Goal: Navigation & Orientation: Understand site structure

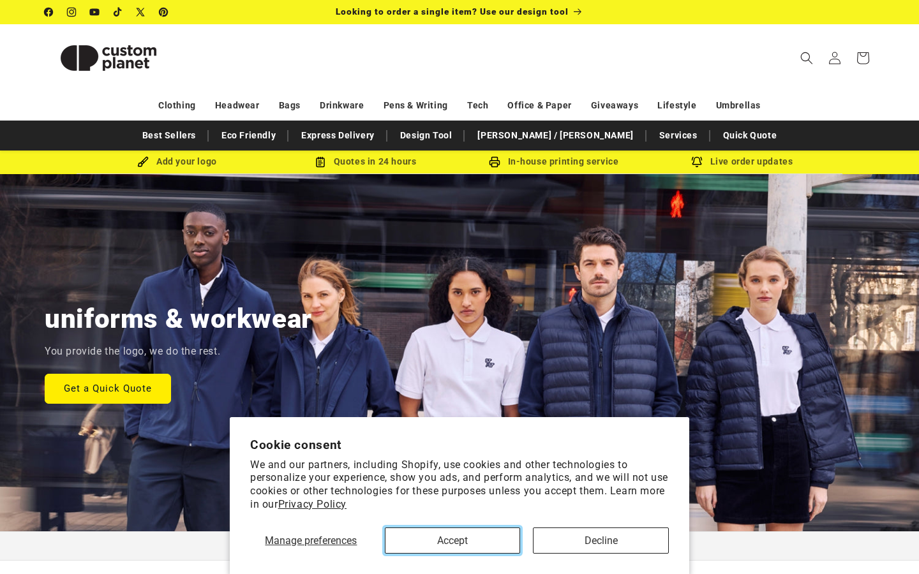
click at [434, 545] on button "Accept" at bounding box center [453, 541] width 136 height 26
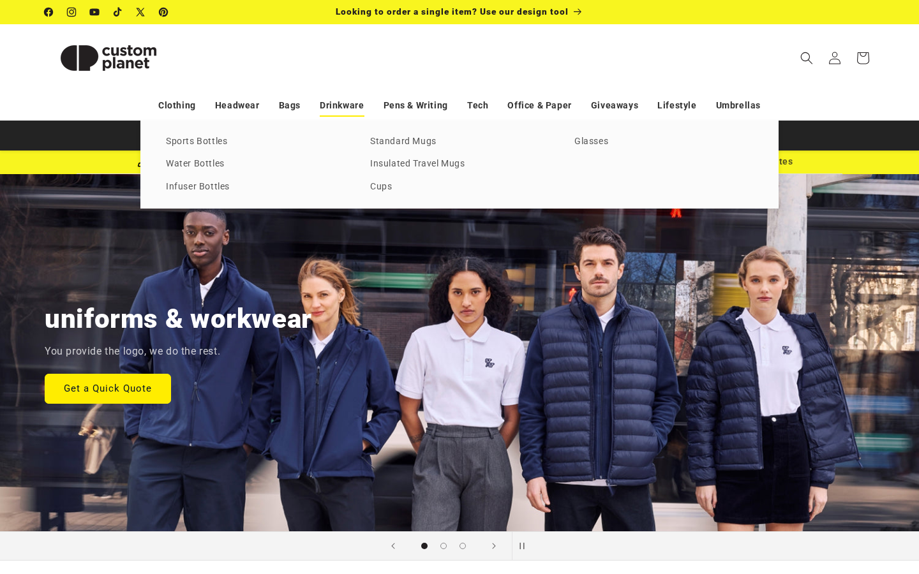
click at [343, 115] on link "Drinkware" at bounding box center [342, 105] width 44 height 22
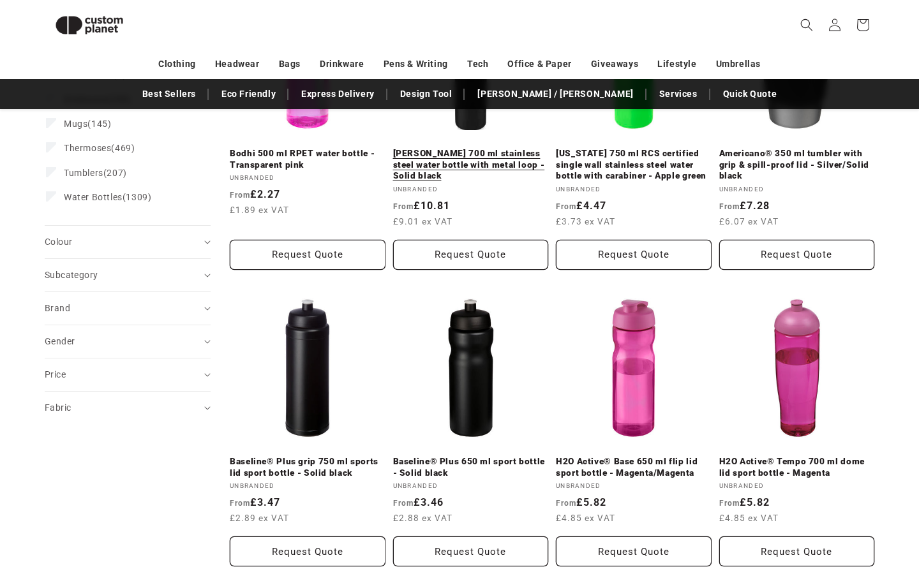
scroll to position [331, 0]
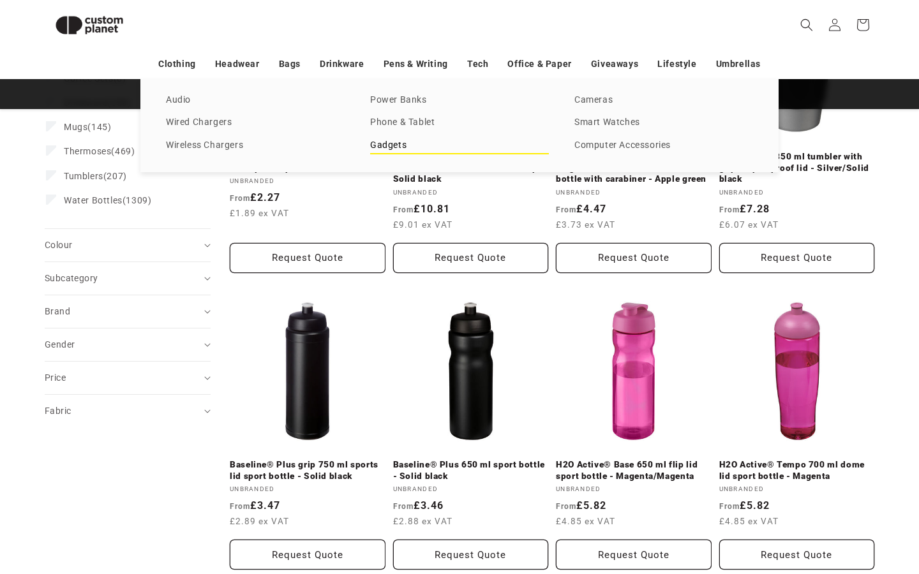
click at [401, 147] on link "Gadgets" at bounding box center [459, 145] width 179 height 17
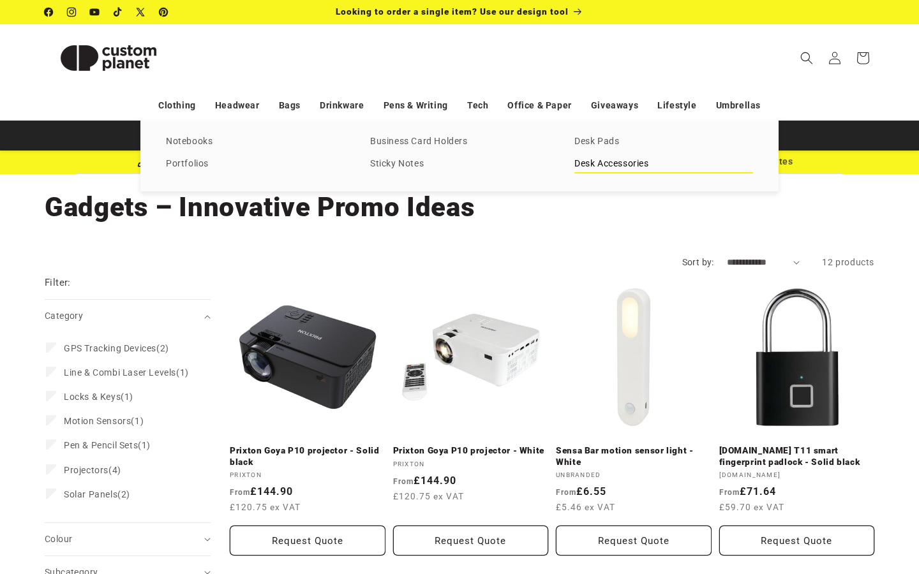
click at [614, 159] on link "Desk Accessories" at bounding box center [663, 164] width 179 height 17
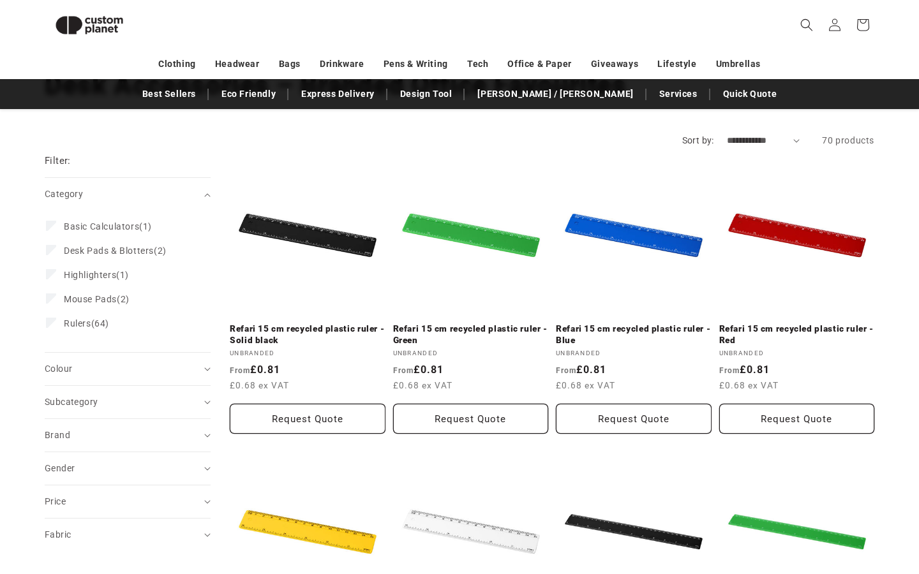
scroll to position [107, 0]
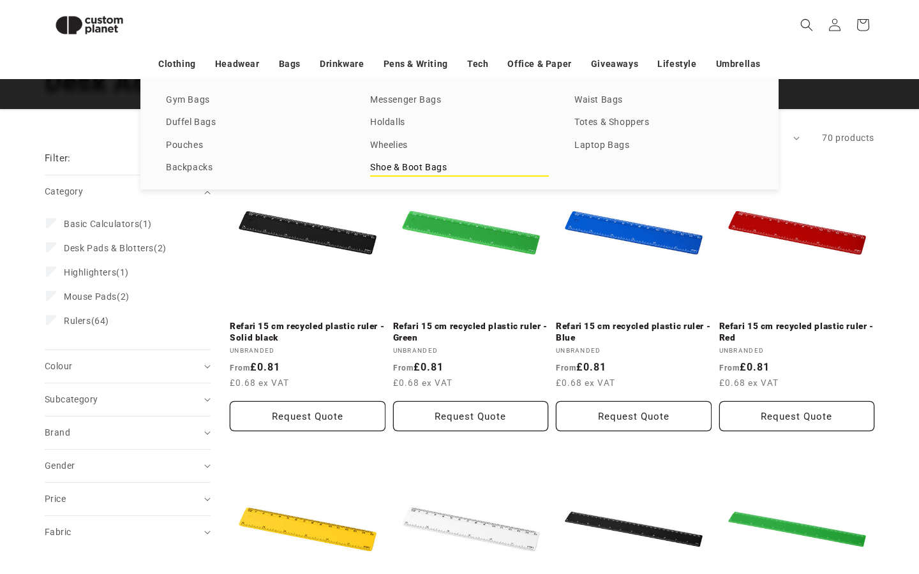
click at [387, 165] on link "Shoe & Boot Bags" at bounding box center [459, 168] width 179 height 17
